Goal: Task Accomplishment & Management: Use online tool/utility

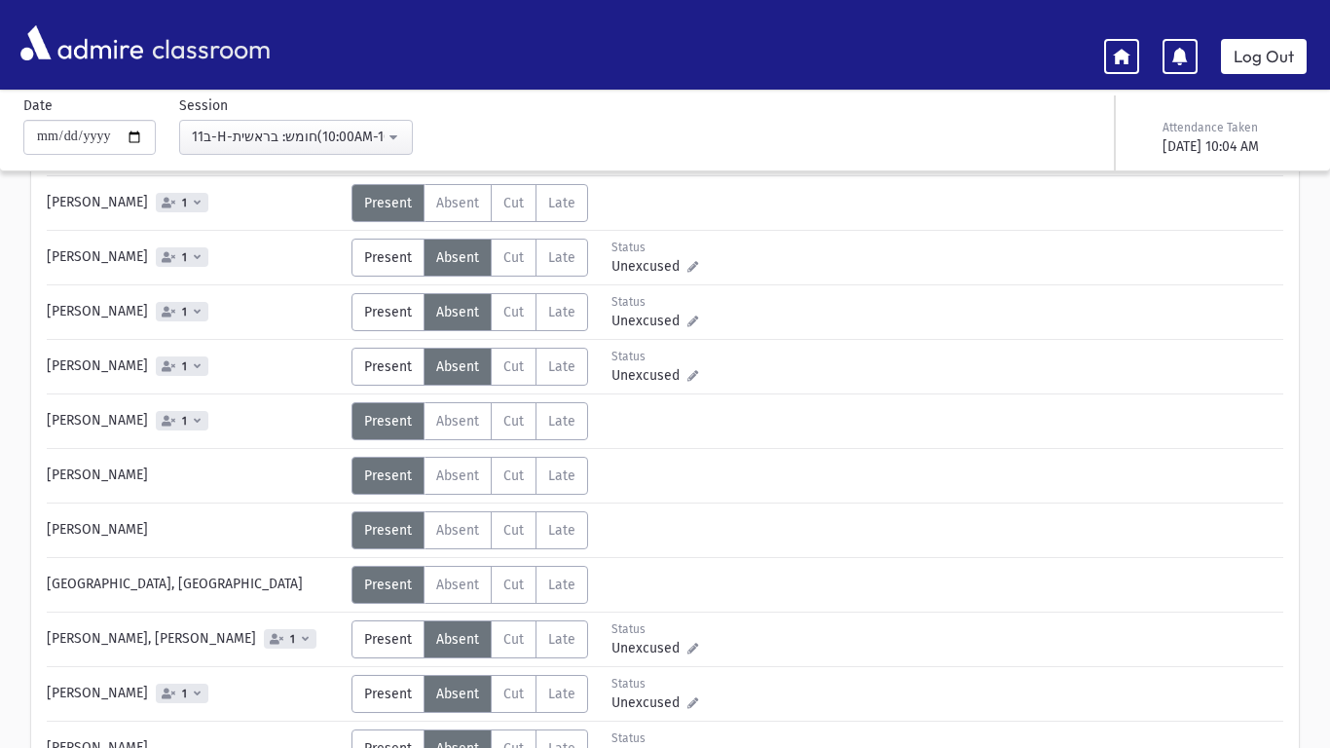
scroll to position [296, 0]
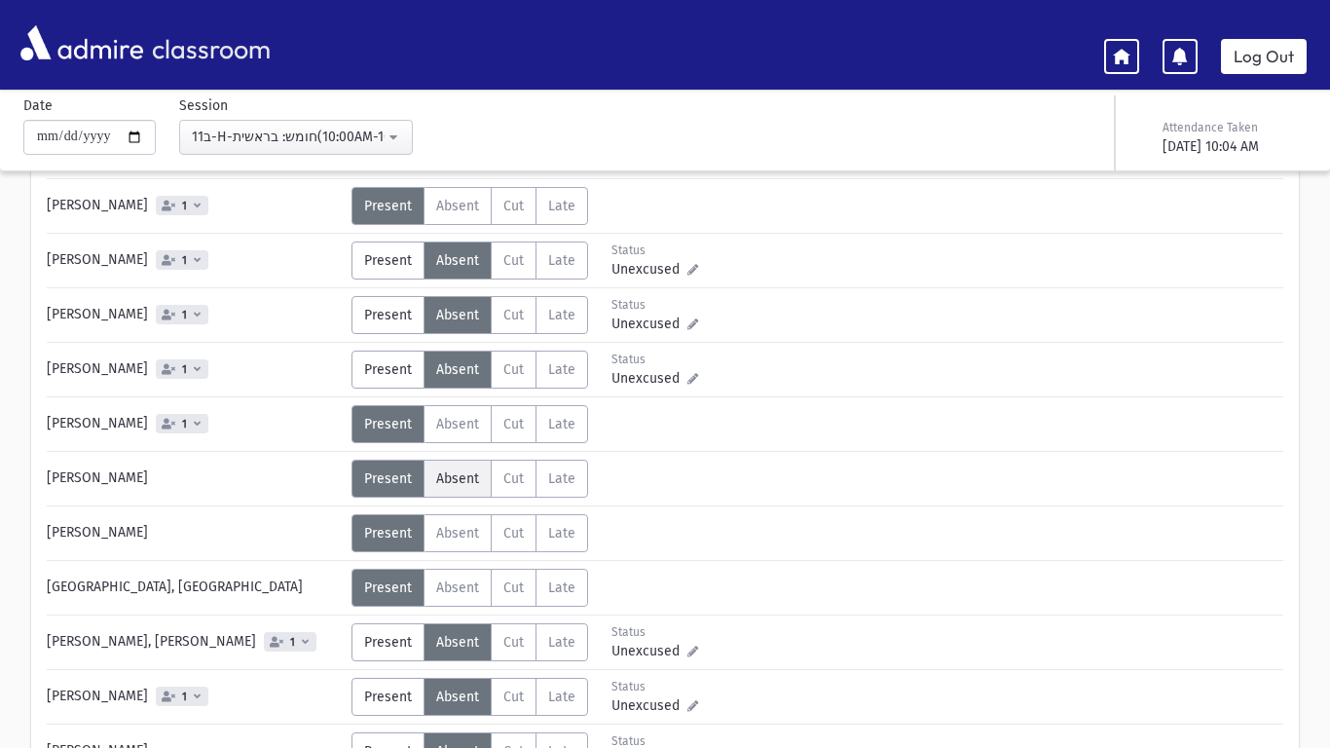
click at [466, 494] on label "Absent A" at bounding box center [458, 479] width 68 height 38
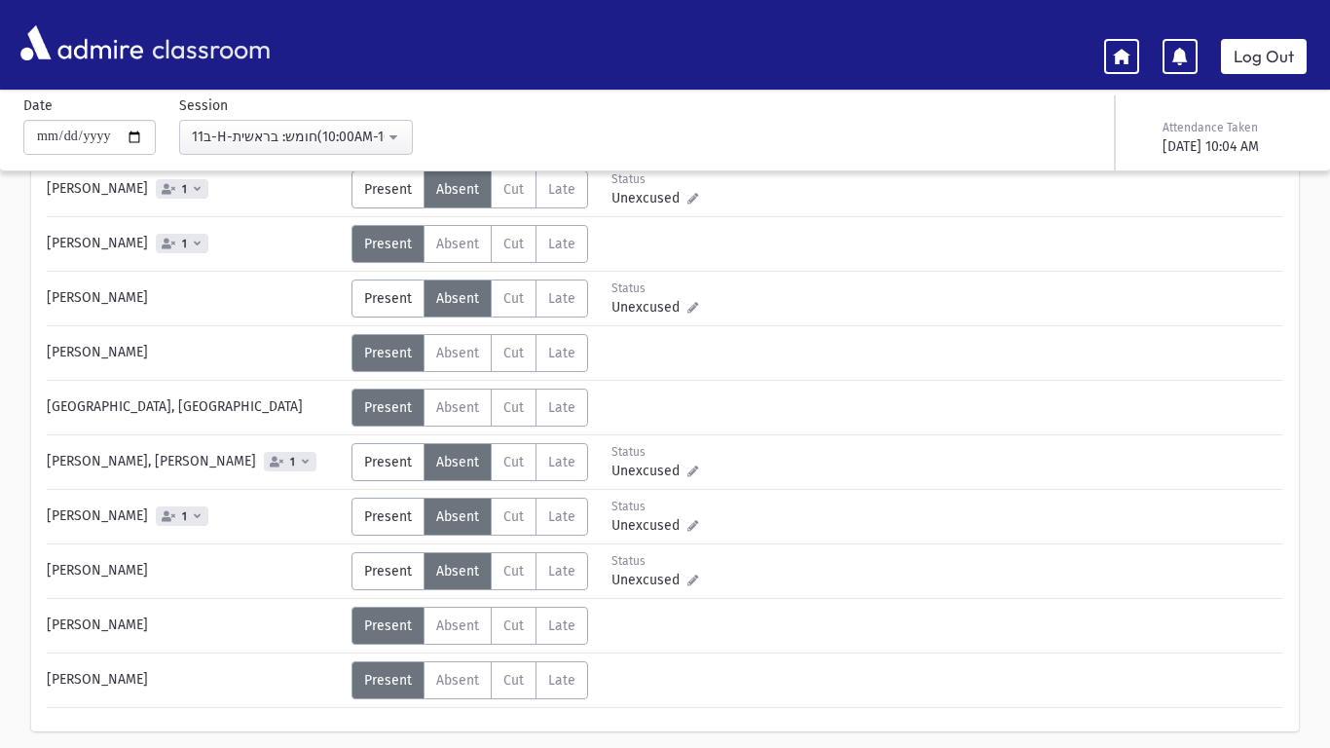
scroll to position [466, 0]
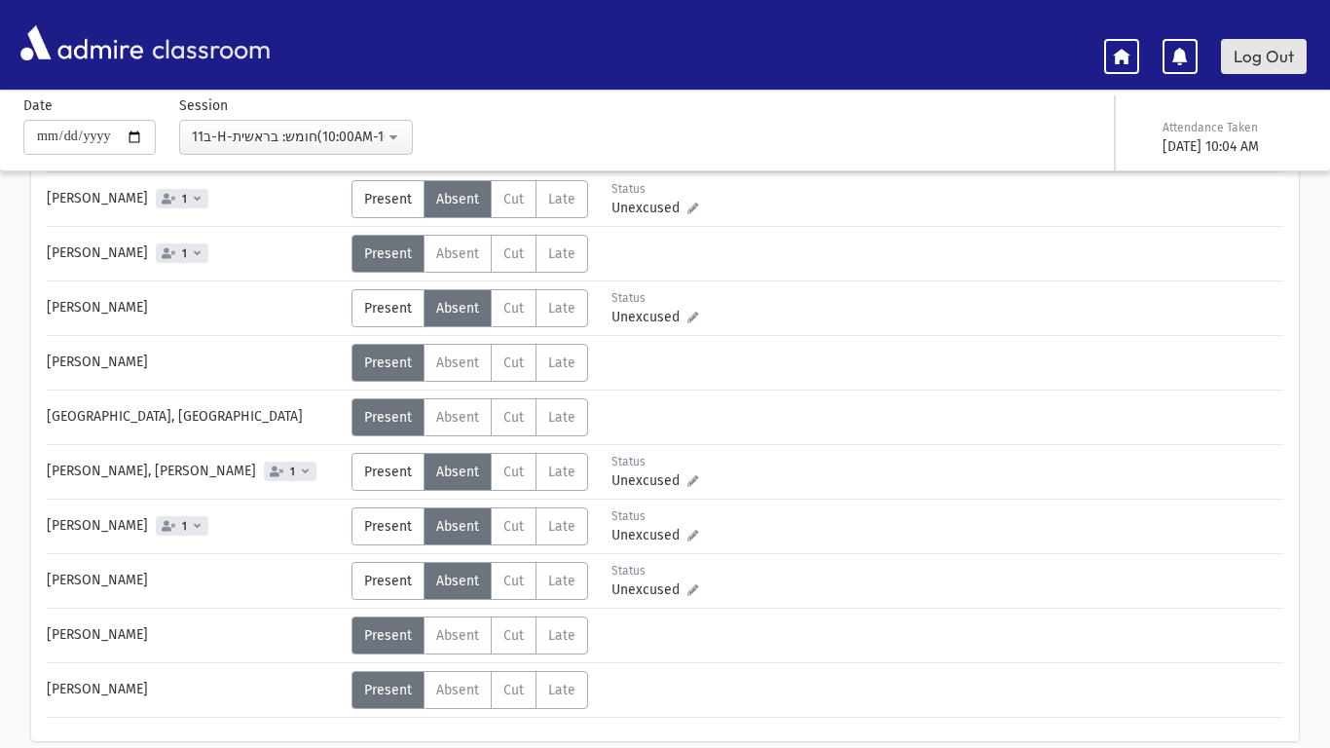
click at [1264, 49] on link "Log Out" at bounding box center [1264, 56] width 86 height 35
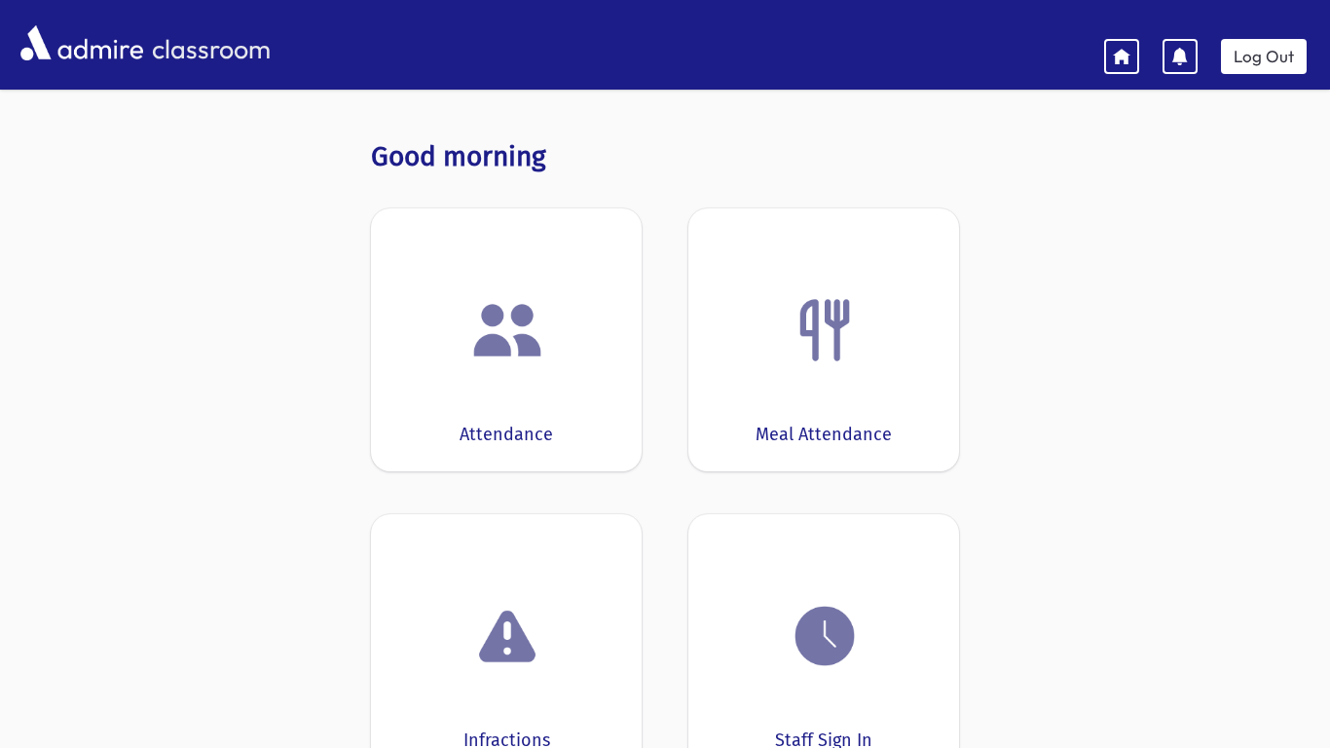
click at [345, 463] on div "Good morning Attendance Meal Attendance Infractions Staff Sign In Exit Classroo…" at bounding box center [665, 502] width 1236 height 770
click at [537, 351] on img at bounding box center [507, 330] width 74 height 74
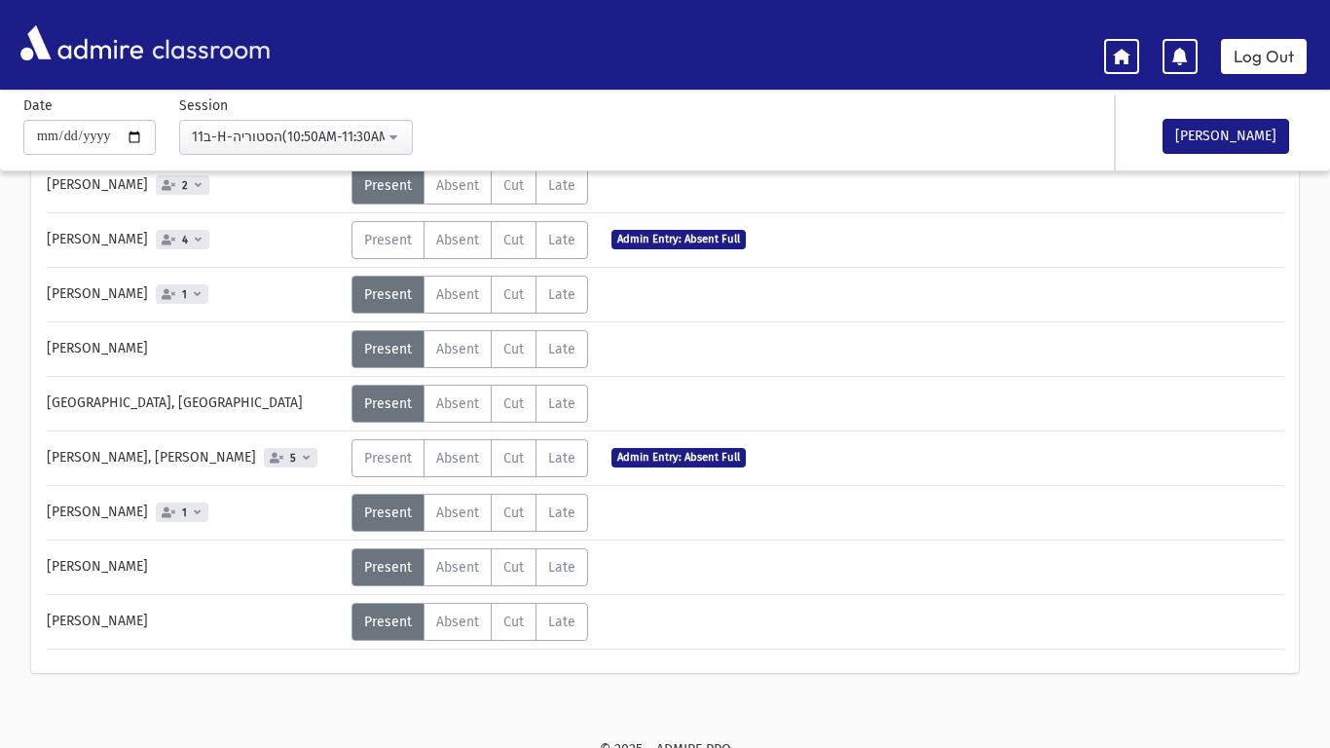
scroll to position [427, 0]
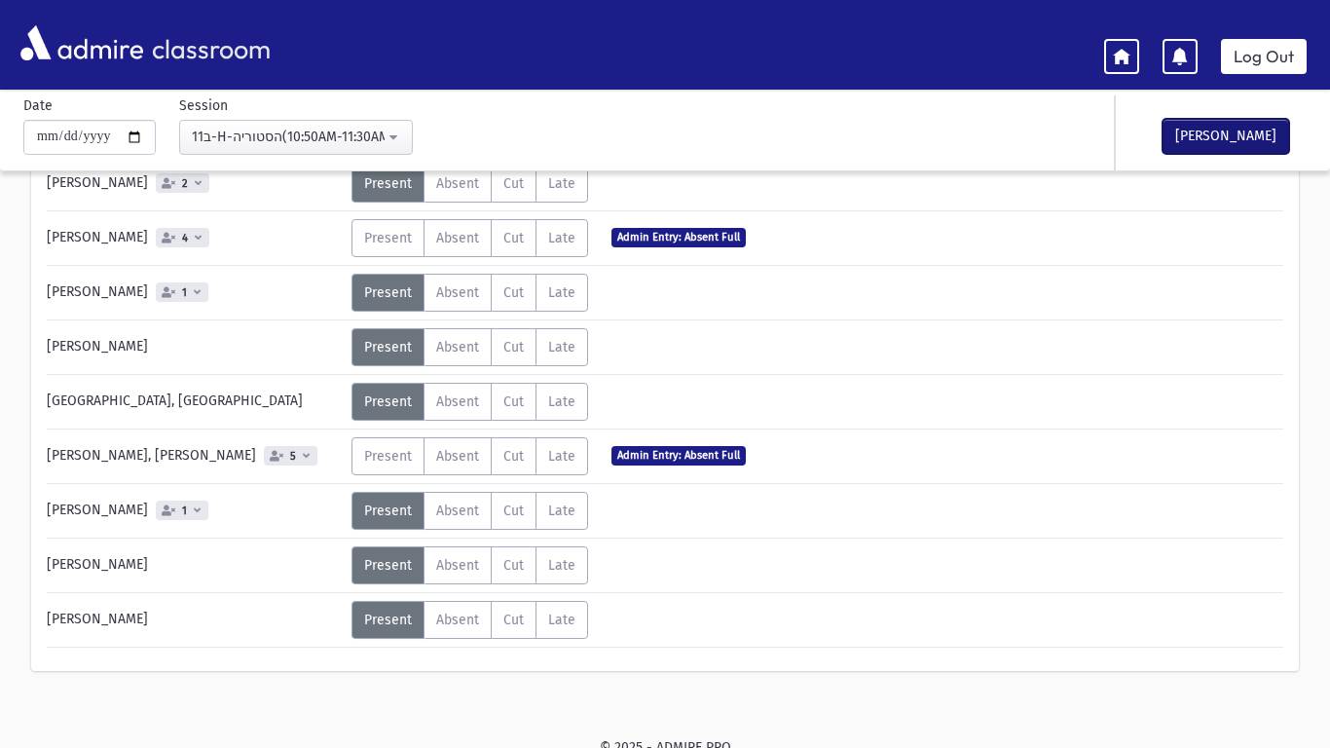
click at [1264, 146] on button "[PERSON_NAME]" at bounding box center [1225, 136] width 127 height 35
click at [1276, 39] on link "Log Out" at bounding box center [1264, 56] width 86 height 35
